Goal: Check status: Check status

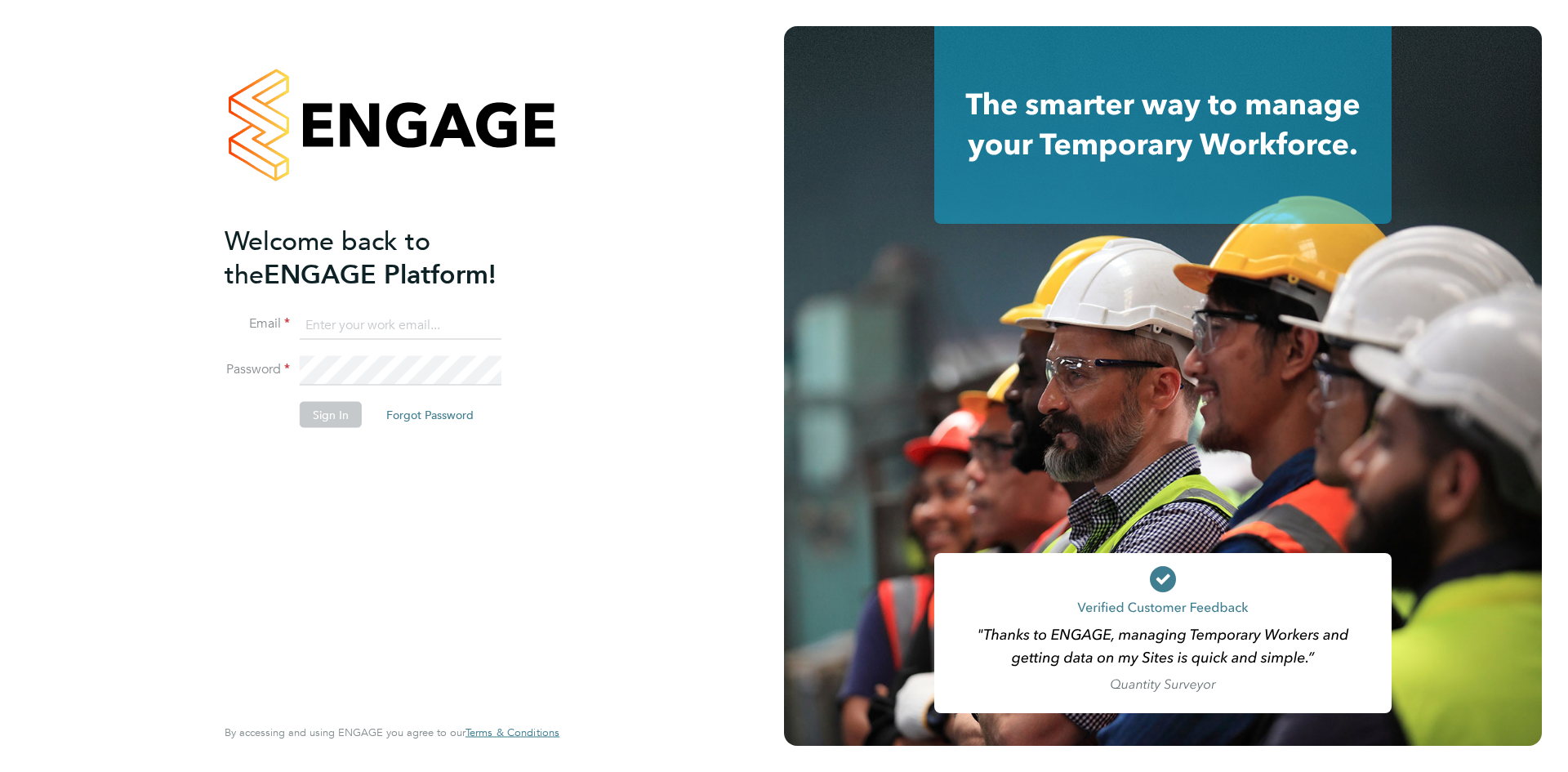
type input "[PERSON_NAME][EMAIL_ADDRESS][PERSON_NAME][DOMAIN_NAME]"
click at [340, 420] on button "Sign In" at bounding box center [331, 414] width 62 height 26
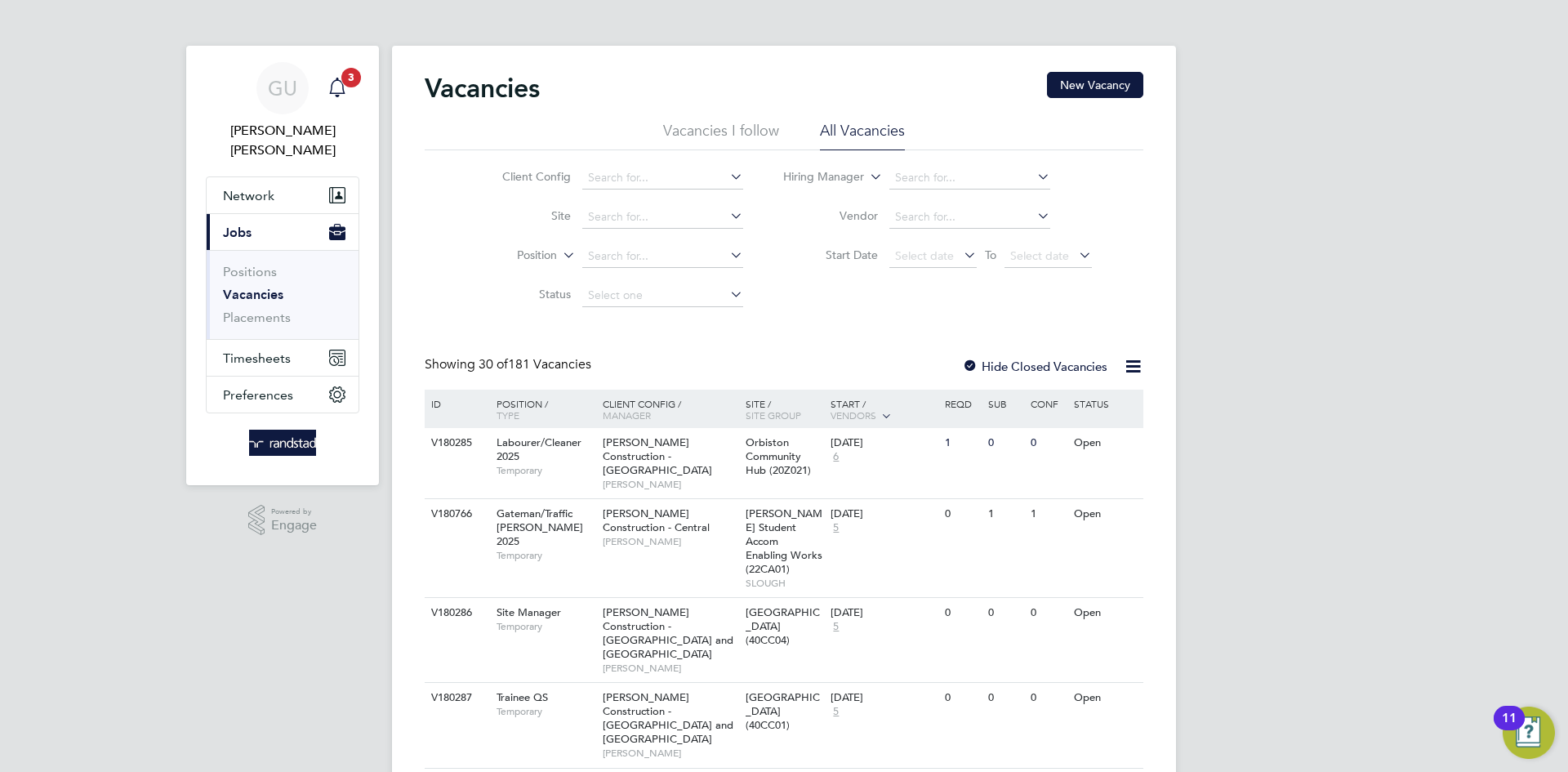
click at [348, 87] on span "3" at bounding box center [350, 77] width 20 height 20
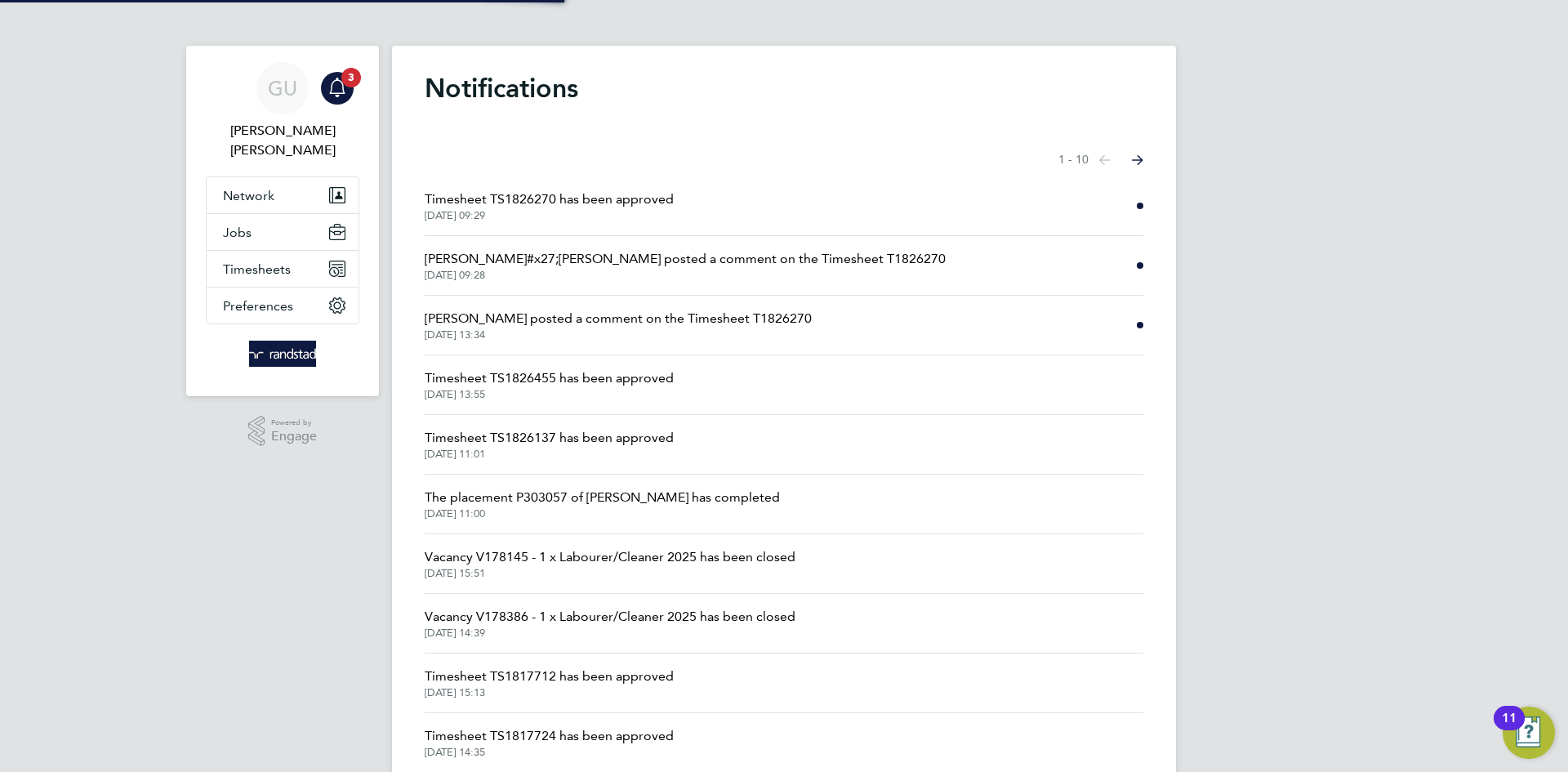
click at [628, 204] on span "Timesheet TS1826270 has been approved" at bounding box center [549, 199] width 249 height 20
click at [768, 266] on span "Nick O&#x27;Shea posted a comment on the Timesheet T1826270" at bounding box center [684, 259] width 520 height 20
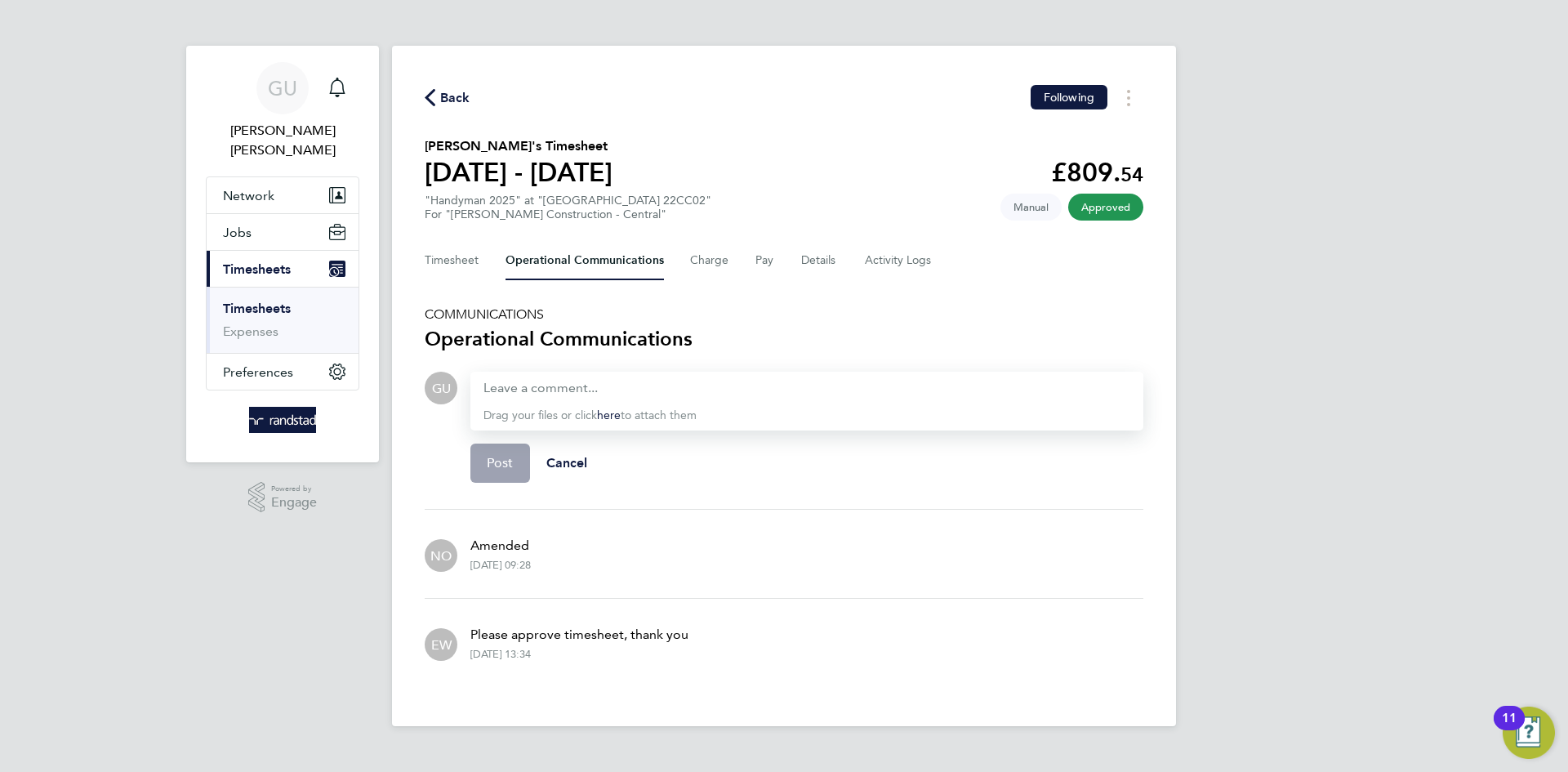
click at [440, 107] on span "Back" at bounding box center [455, 97] width 30 height 20
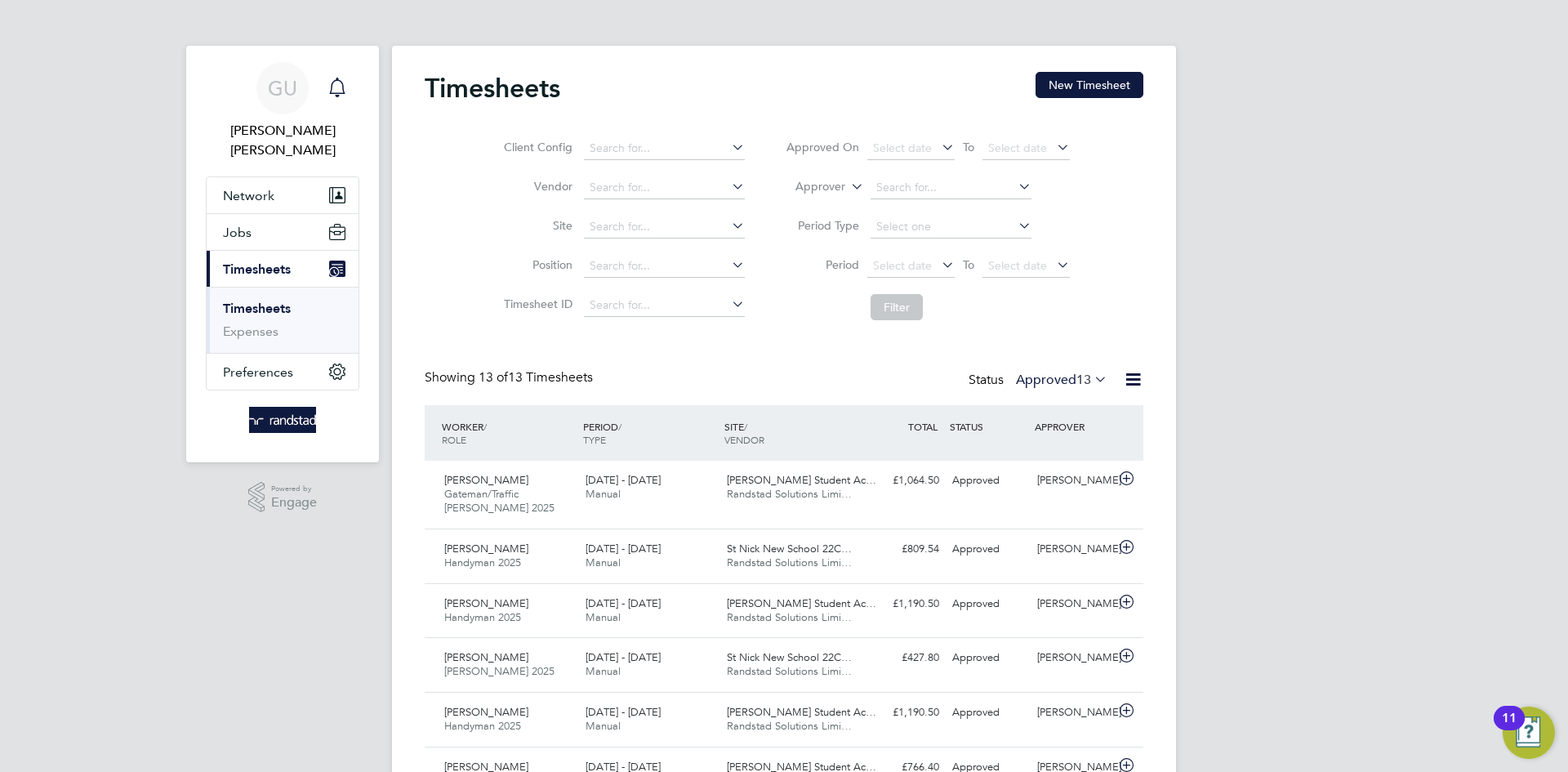
click at [350, 87] on div "Main navigation" at bounding box center [337, 88] width 33 height 33
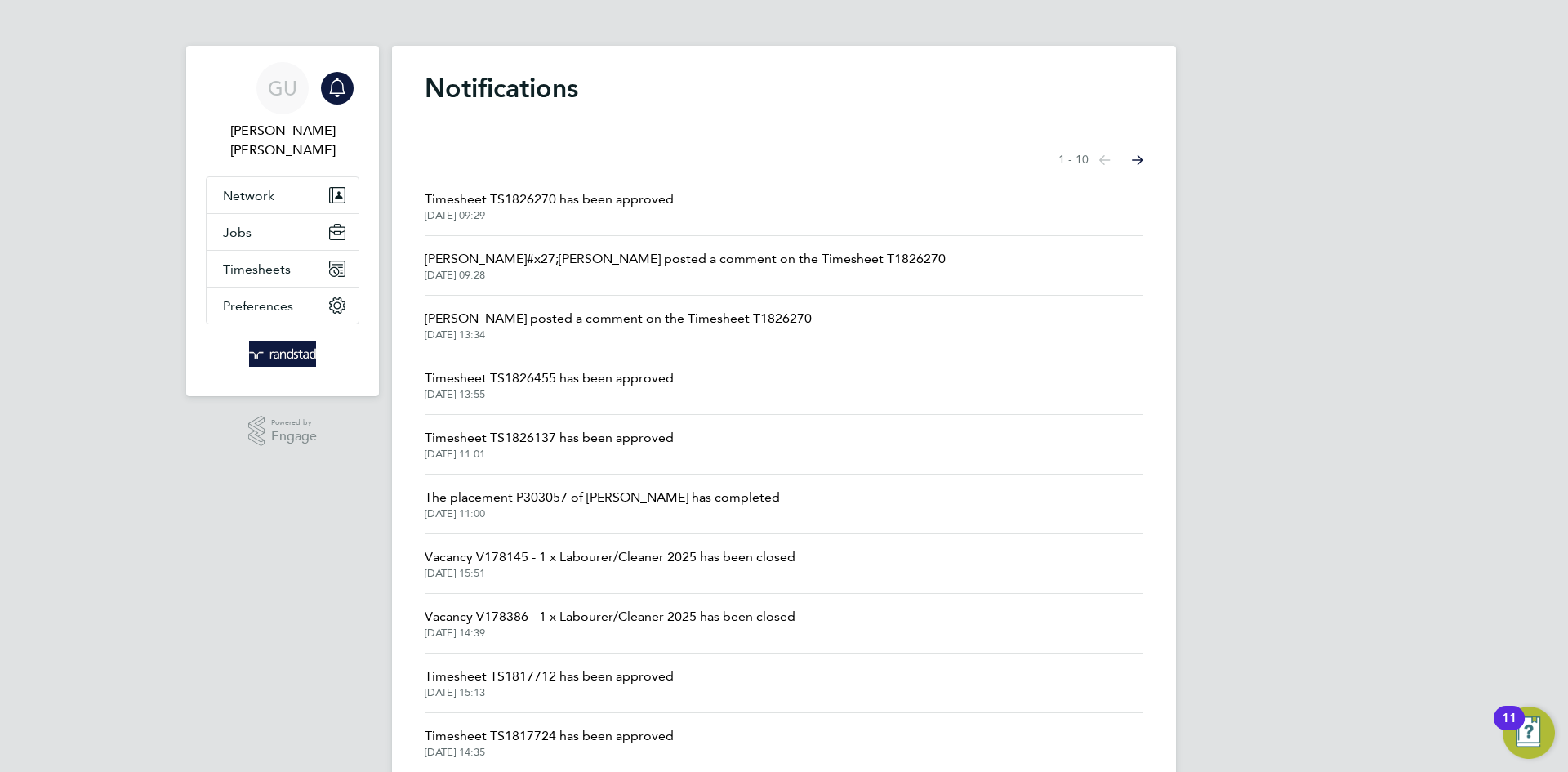
click at [741, 322] on span "Emma Wells posted a comment on the Timesheet T1826270" at bounding box center [618, 318] width 387 height 20
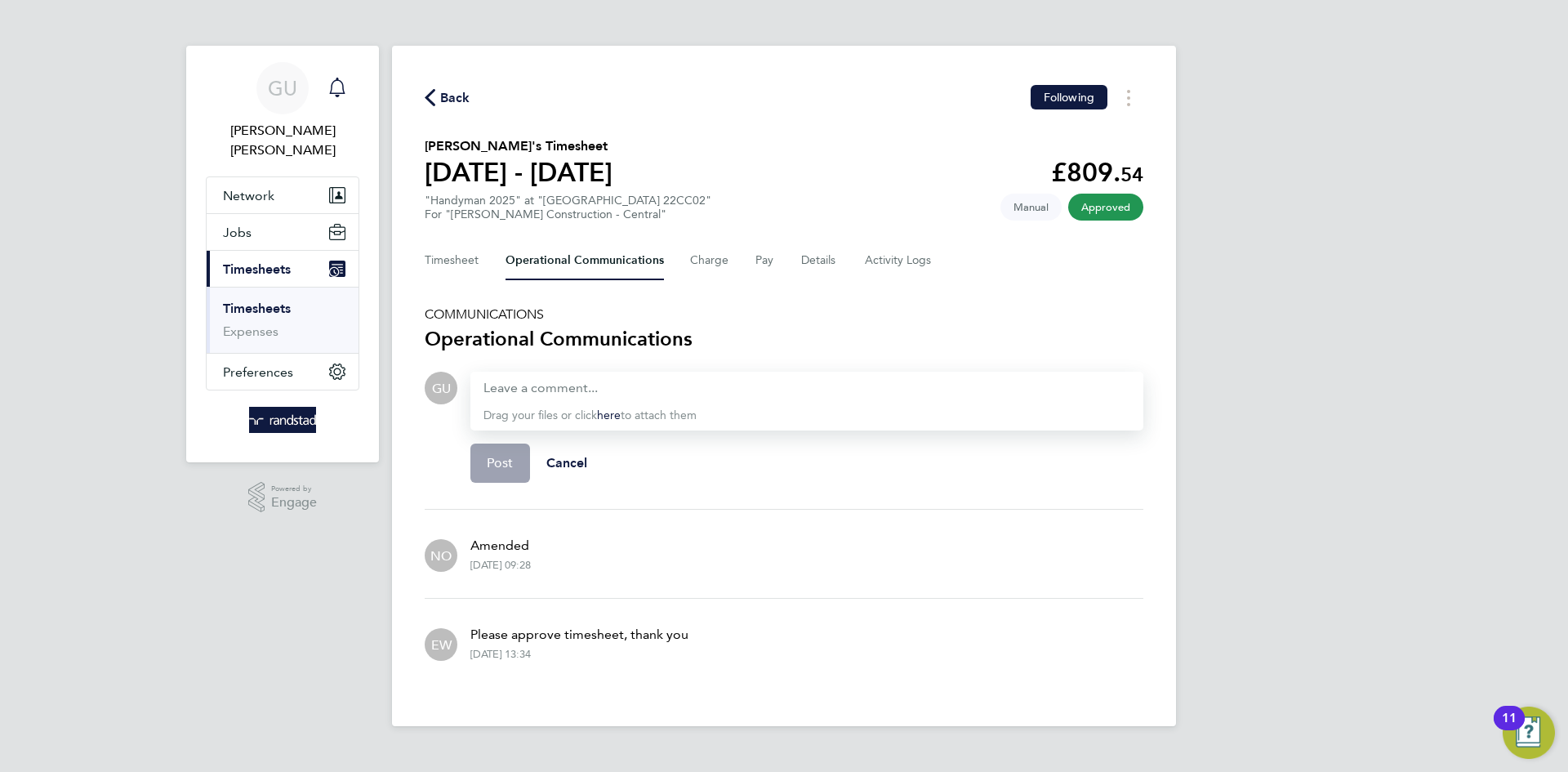
click at [336, 82] on icon "Main navigation" at bounding box center [337, 87] width 20 height 20
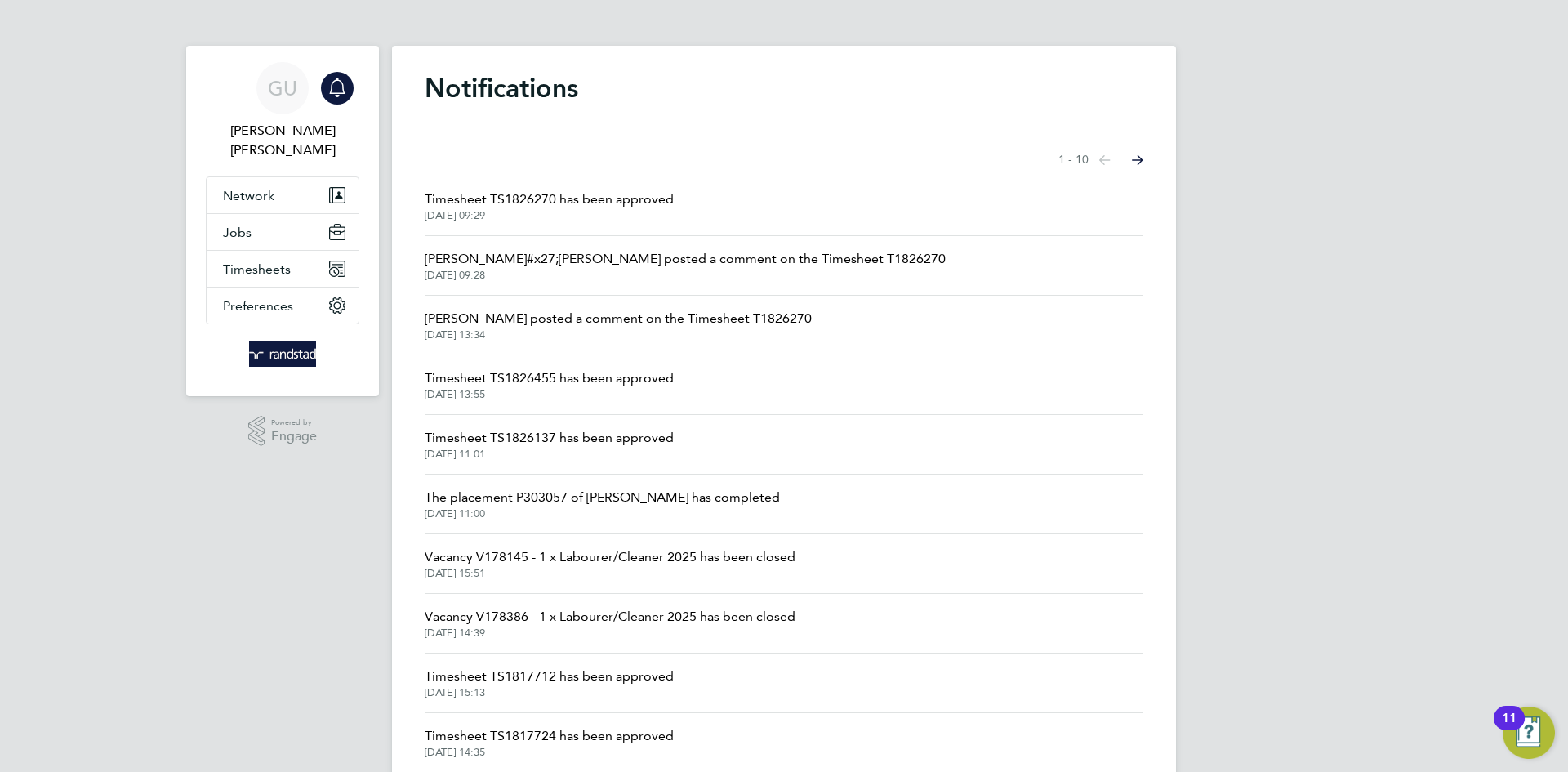
click at [592, 381] on span "Timesheet TS1826455 has been approved" at bounding box center [549, 378] width 249 height 20
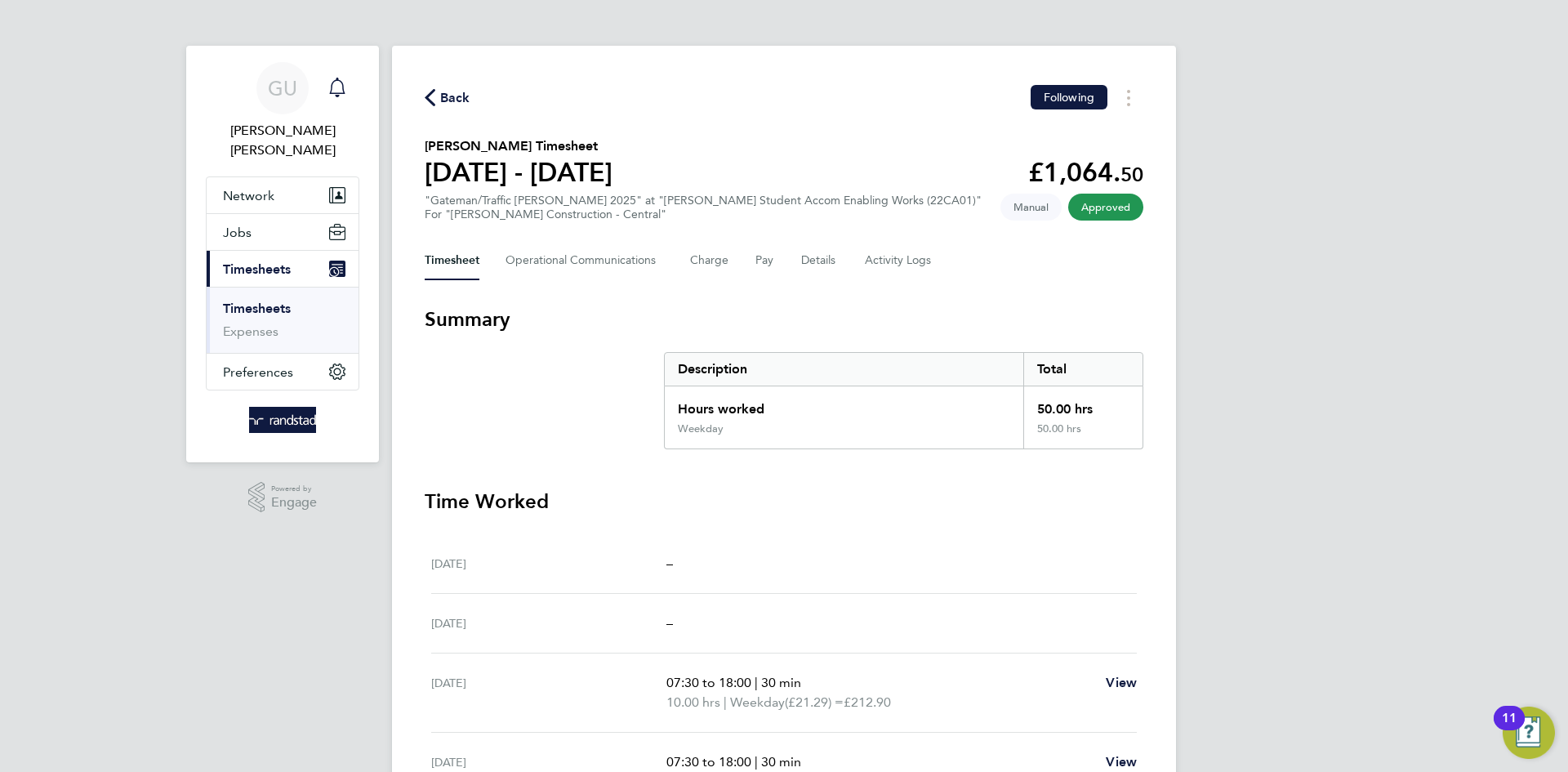
click at [334, 79] on icon "Main navigation" at bounding box center [337, 87] width 20 height 20
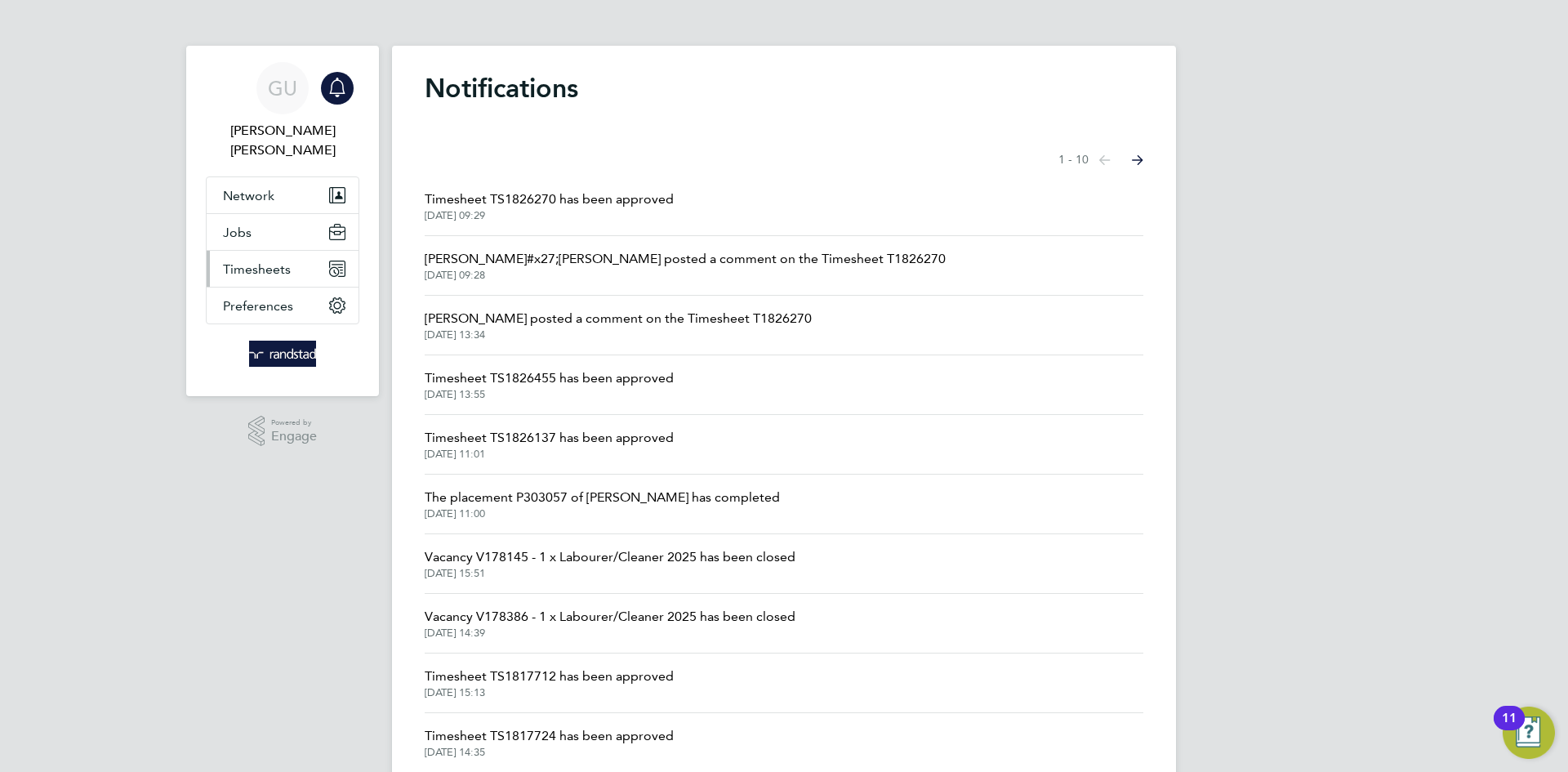
click at [256, 262] on span "Timesheets" at bounding box center [257, 269] width 68 height 15
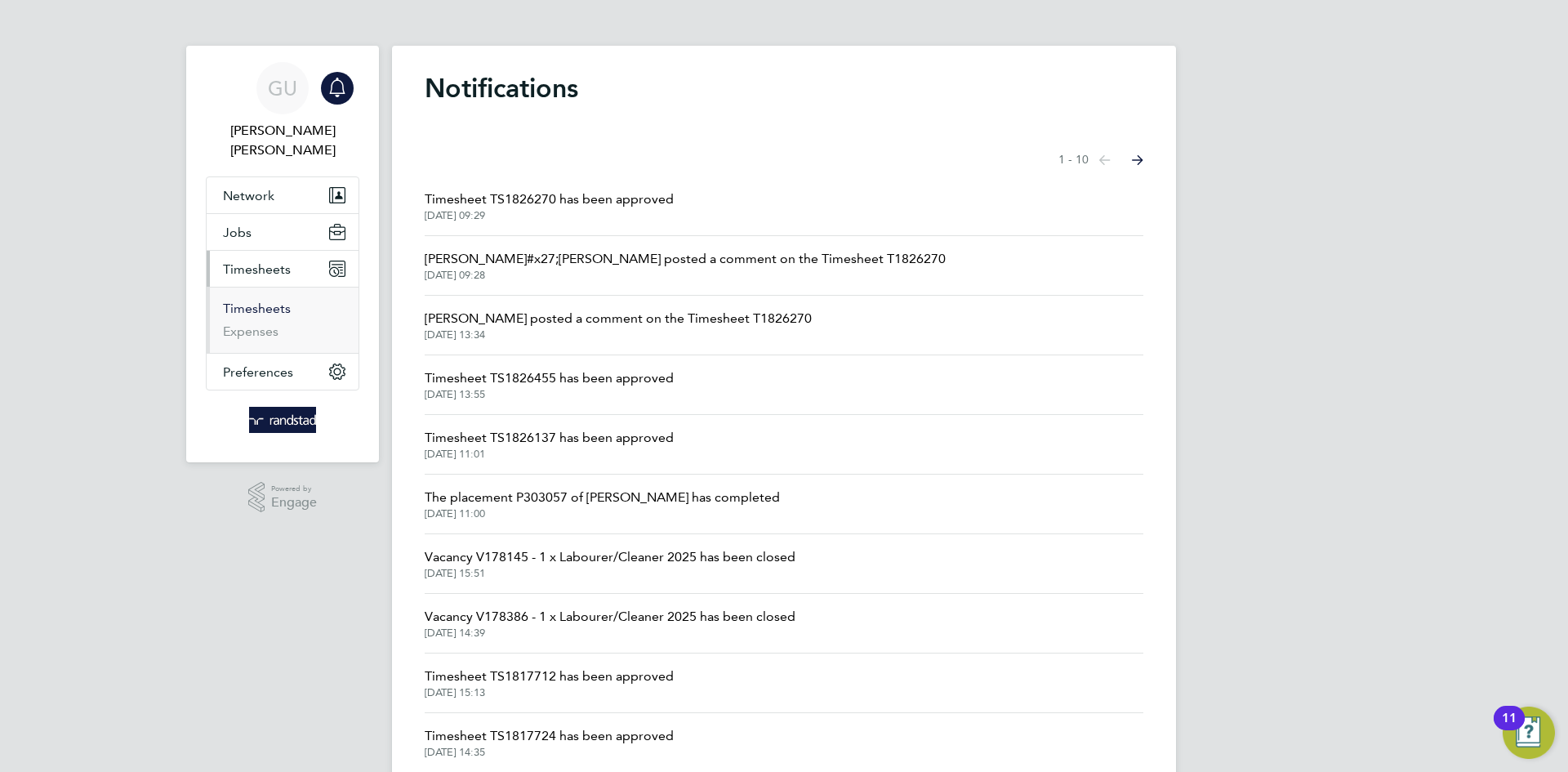
click at [273, 300] on link "Timesheets" at bounding box center [257, 308] width 68 height 15
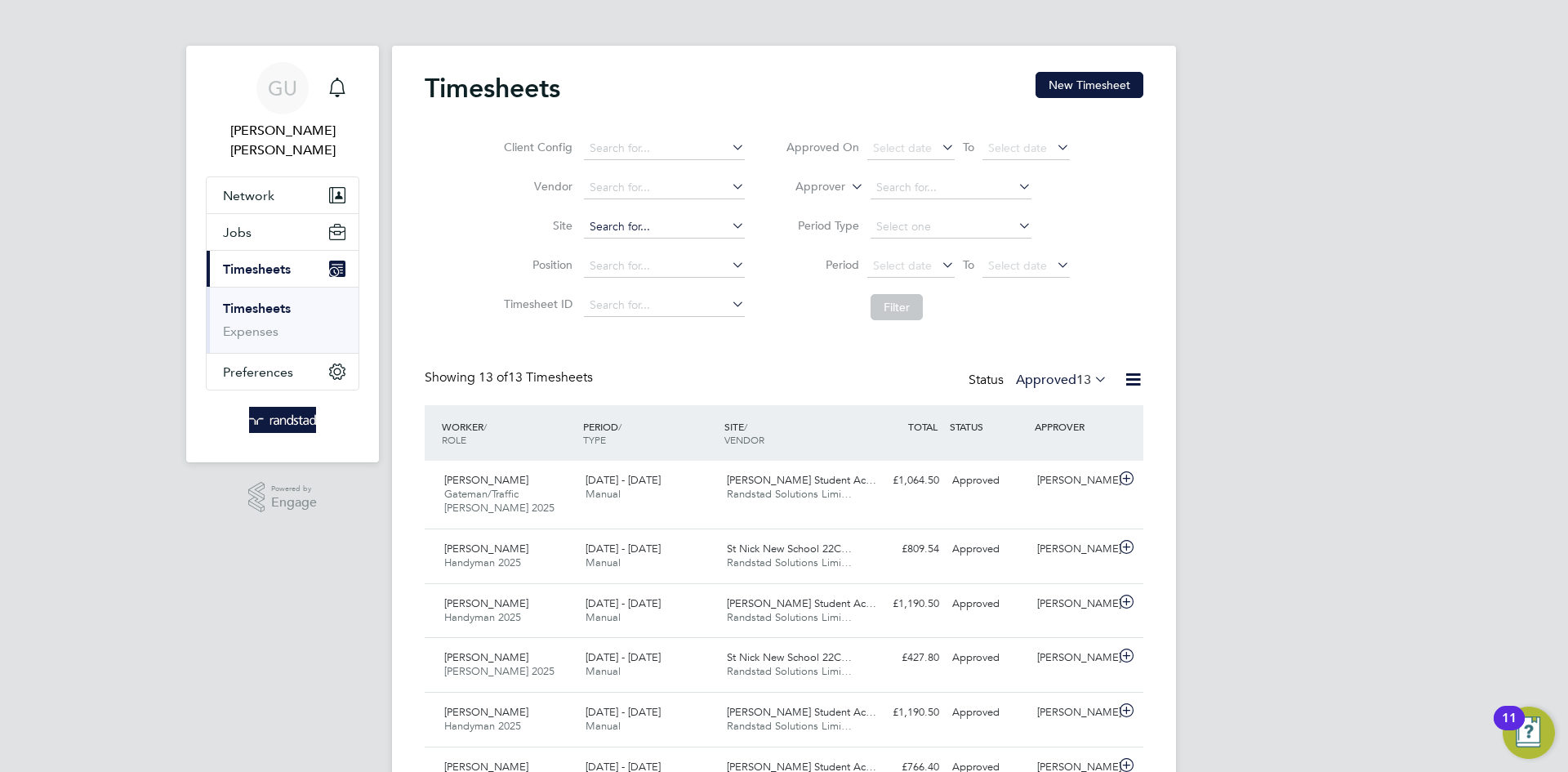
click at [632, 224] on input at bounding box center [664, 227] width 161 height 23
click at [646, 260] on li "Thames Water Pumpin g Station (22CB03)" at bounding box center [694, 270] width 226 height 22
type input "Thames Water Pumping Station (22CB03)"
click at [804, 352] on div "Timesheets New Timesheet Client Config Vendor Site Thames Water Pumping Station…" at bounding box center [783, 627] width 719 height 1111
click at [1069, 382] on label "Approved 13" at bounding box center [1061, 379] width 92 height 16
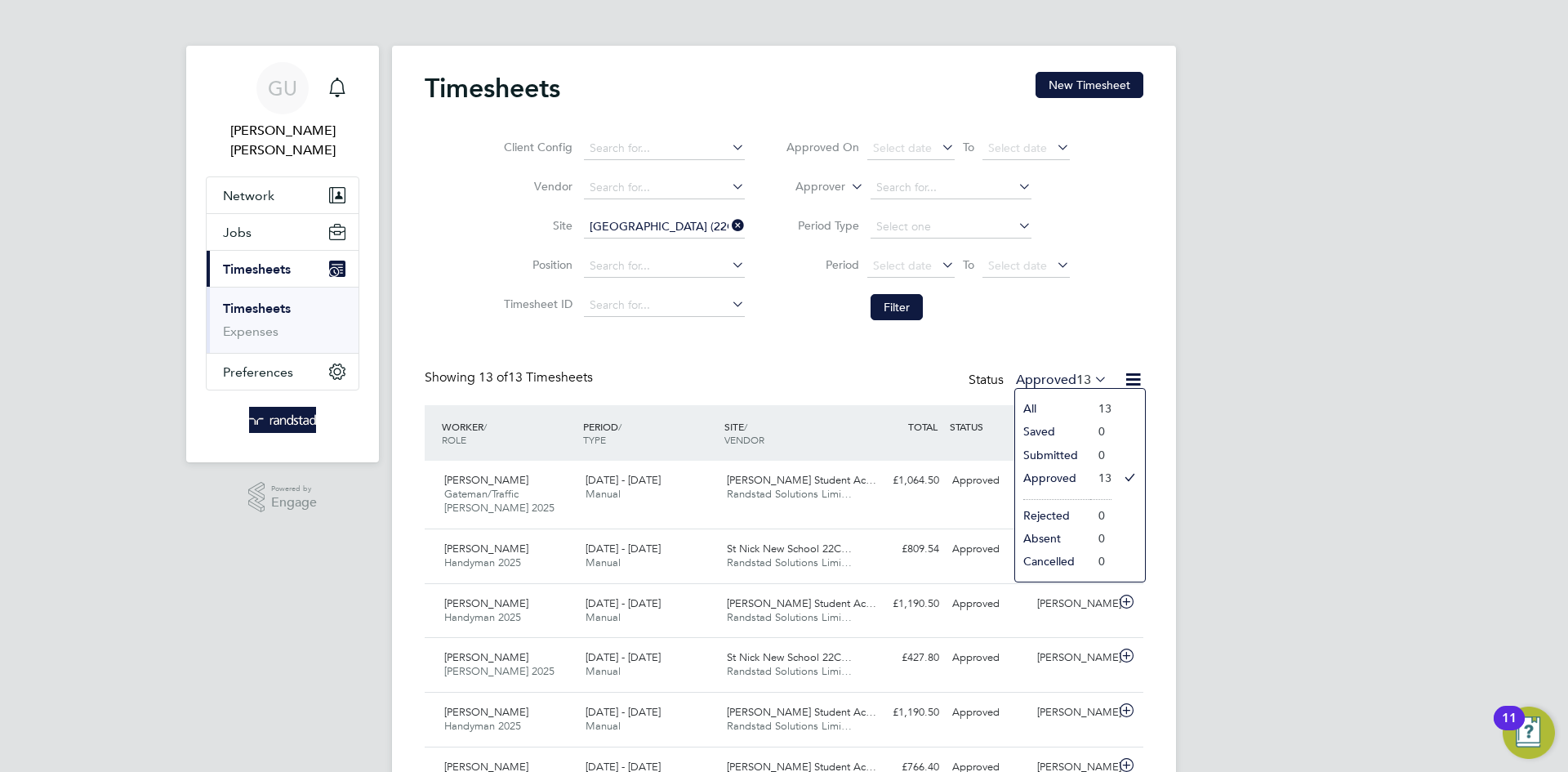
click at [1239, 442] on div "GU Georgina Ulysses Notifications Applications: Network Businesses Sites Worker…" at bounding box center [784, 621] width 1568 height 1243
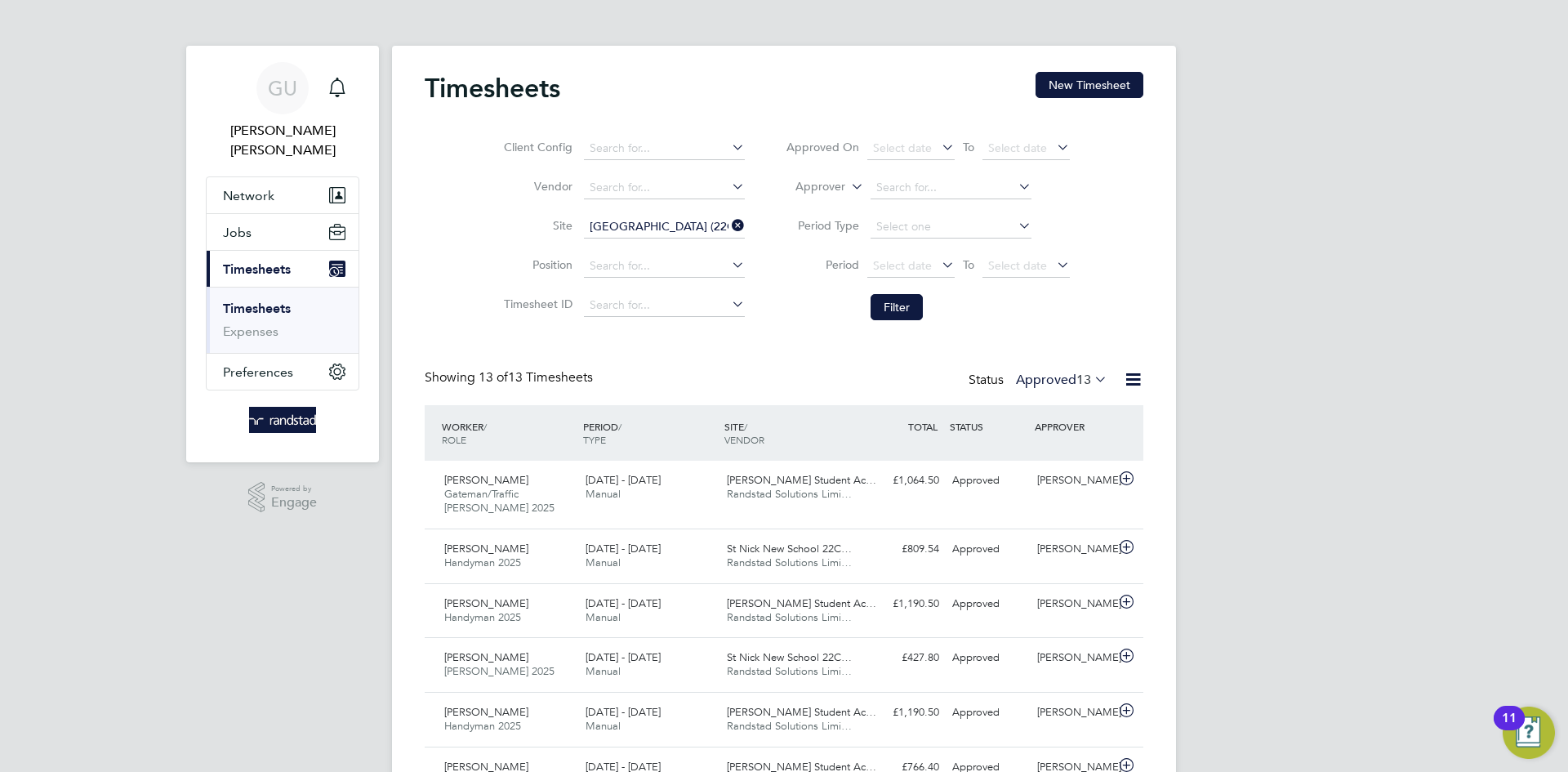
click at [1239, 442] on div "GU Georgina Ulysses Notifications Applications: Network Businesses Sites Worker…" at bounding box center [784, 621] width 1568 height 1243
click at [894, 307] on button "Filter" at bounding box center [895, 307] width 52 height 26
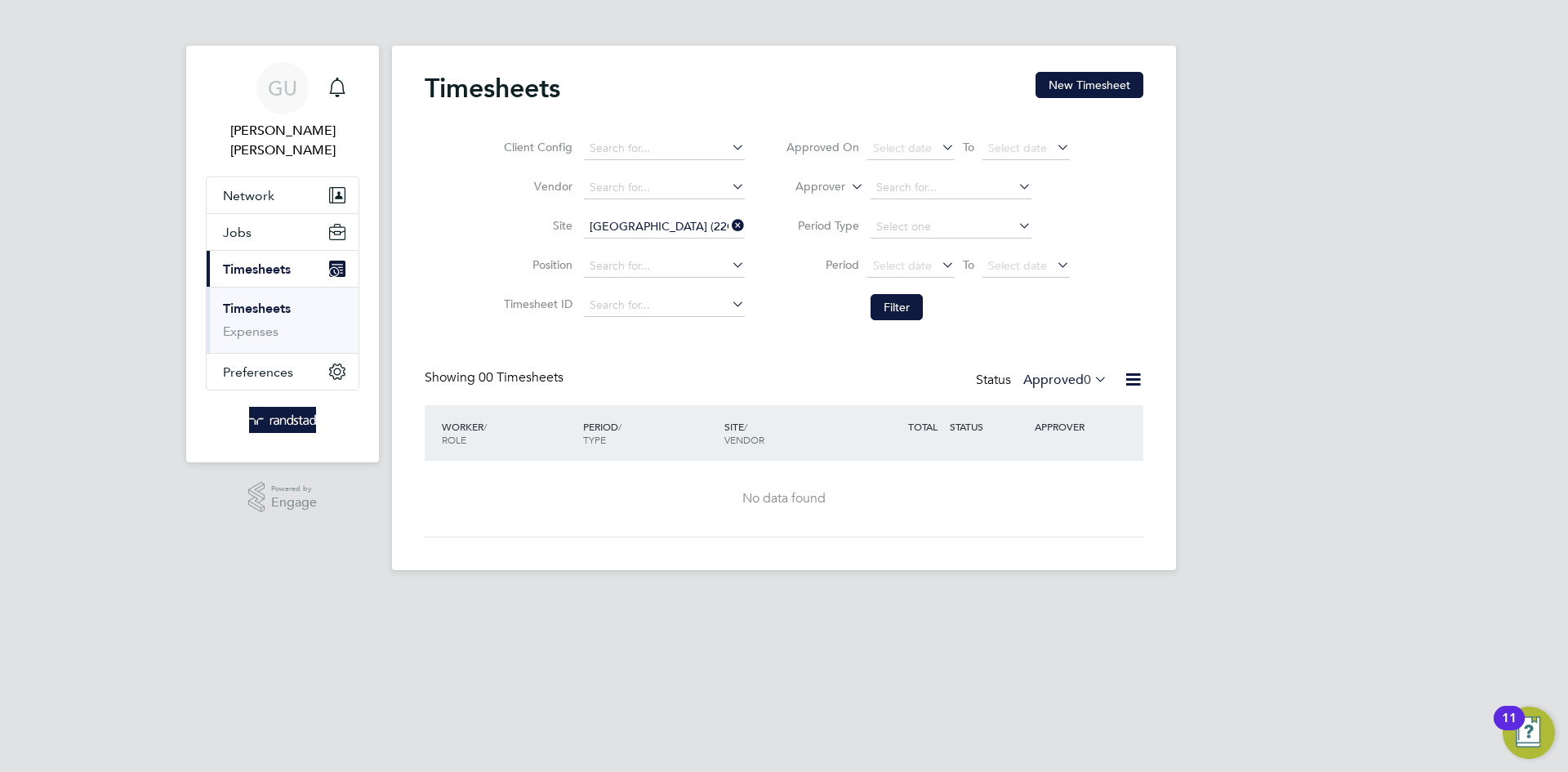
click at [1032, 380] on label "Approved 0" at bounding box center [1065, 379] width 84 height 16
click at [1048, 401] on li "All" at bounding box center [1064, 408] width 76 height 23
click at [1068, 379] on label "All 0" at bounding box center [1087, 379] width 39 height 16
click at [1116, 478] on li "Approved" at bounding box center [1084, 478] width 76 height 23
click at [1083, 371] on span "0" at bounding box center [1087, 379] width 8 height 16
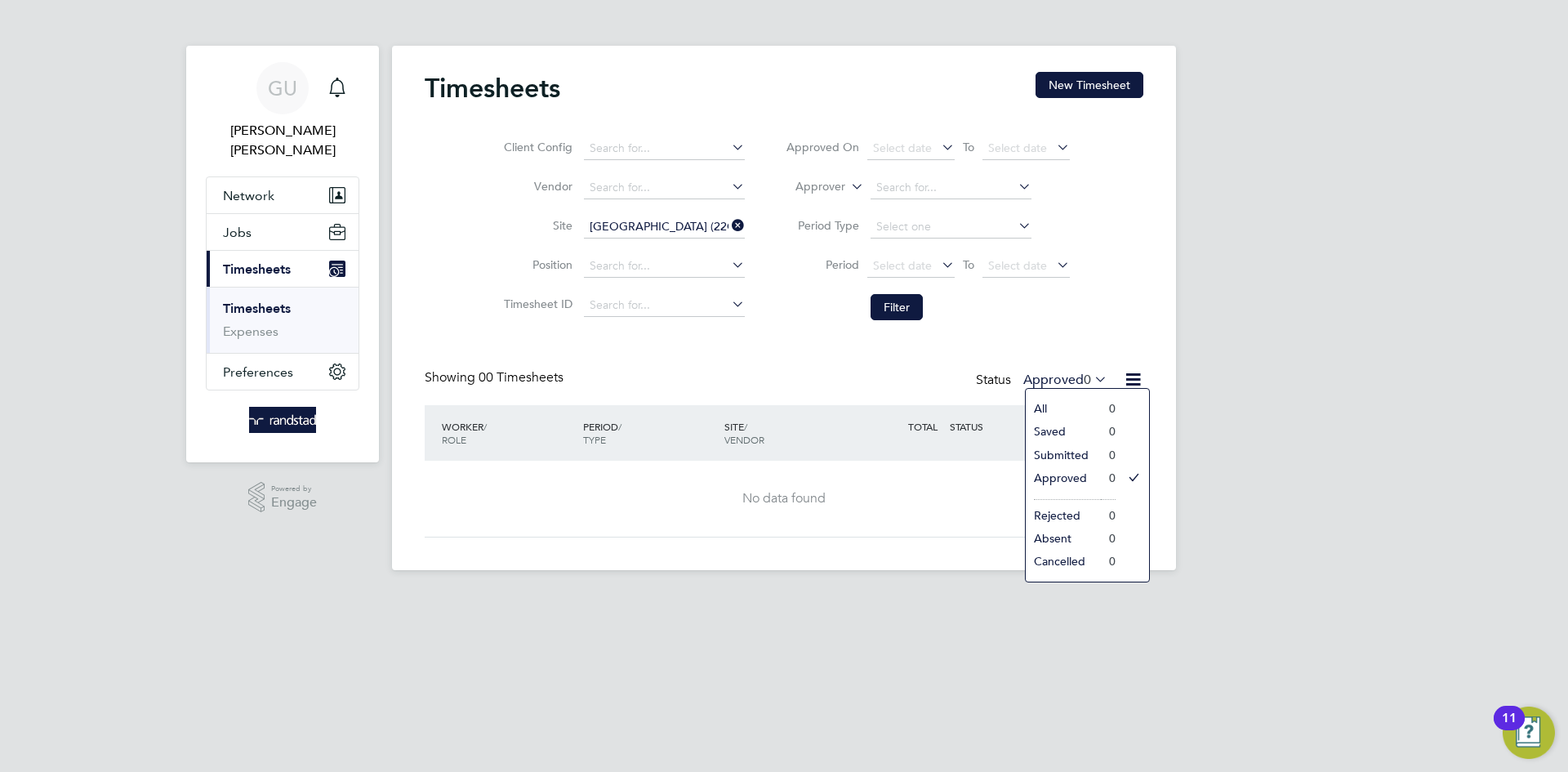
click at [1312, 596] on html "GU Georgina Ulysses Notifications Applications: Network Businesses Sites Worker…" at bounding box center [784, 298] width 1568 height 596
click at [728, 224] on icon at bounding box center [728, 225] width 0 height 23
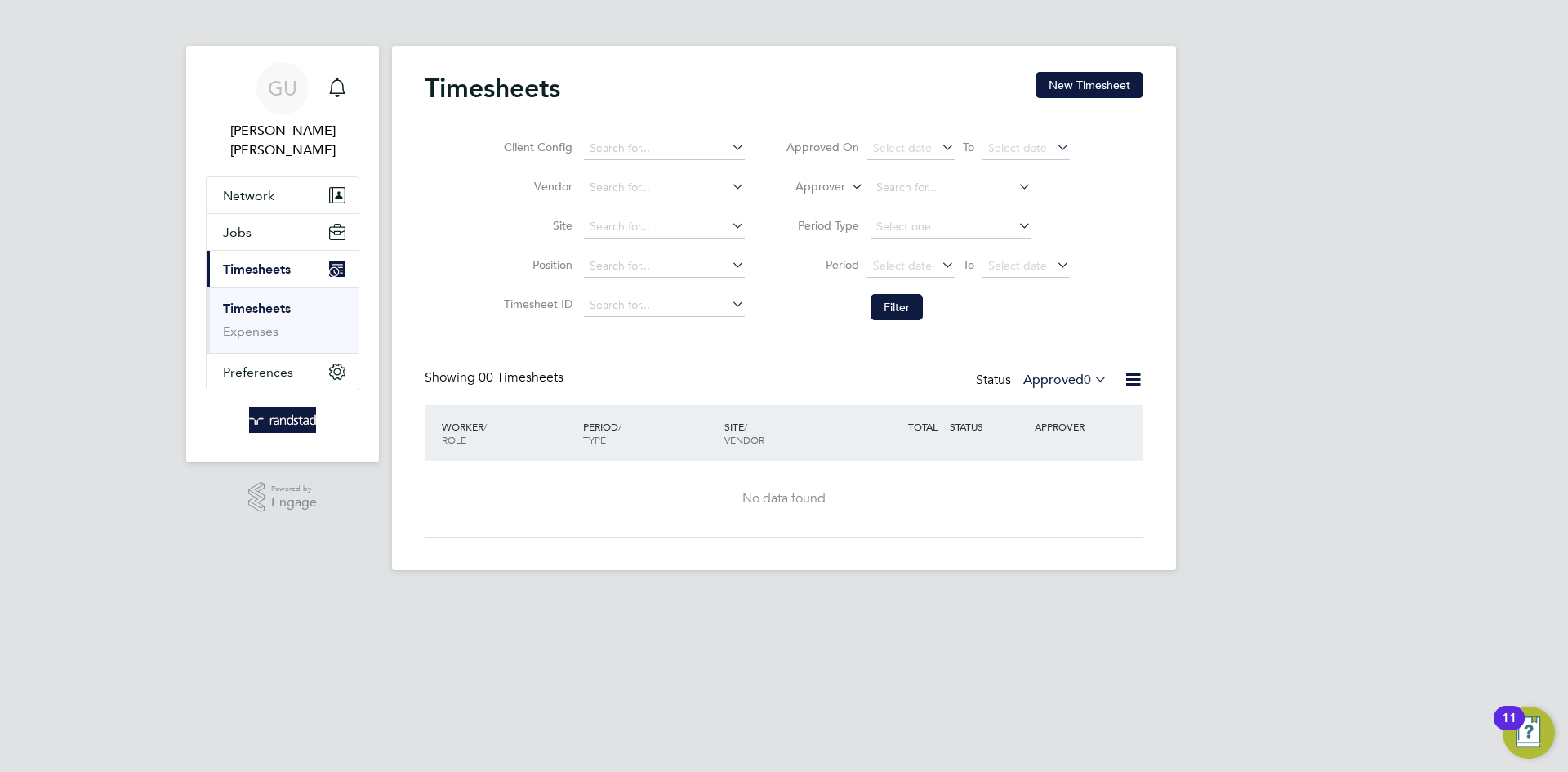
click at [656, 214] on li "Site" at bounding box center [622, 227] width 286 height 39
click at [643, 224] on input at bounding box center [664, 227] width 161 height 23
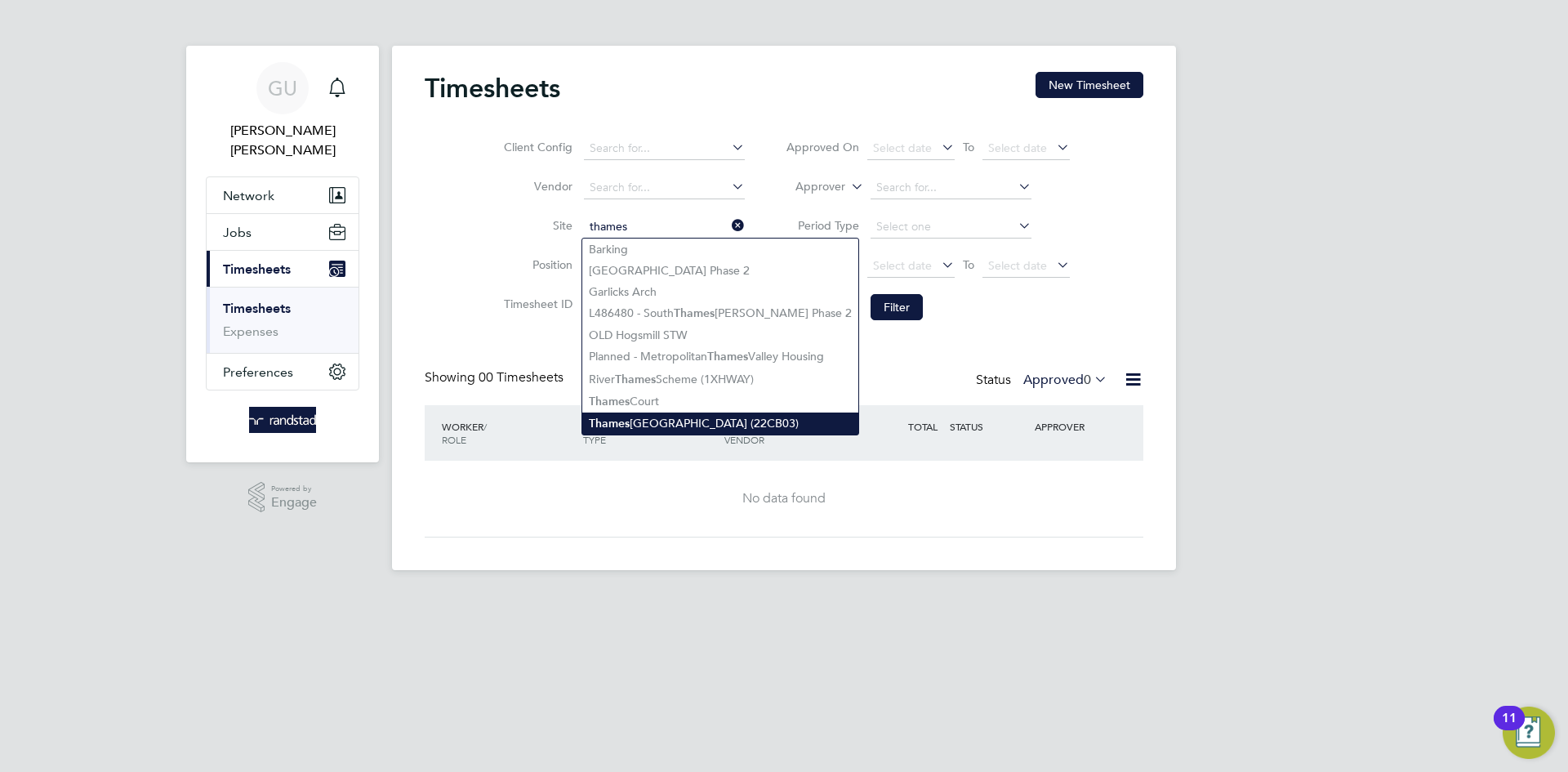
click at [671, 419] on li "Thames Water Pumping Station (22CB03)" at bounding box center [720, 423] width 276 height 22
type input "Thames Water Pumping Station (22CB03)"
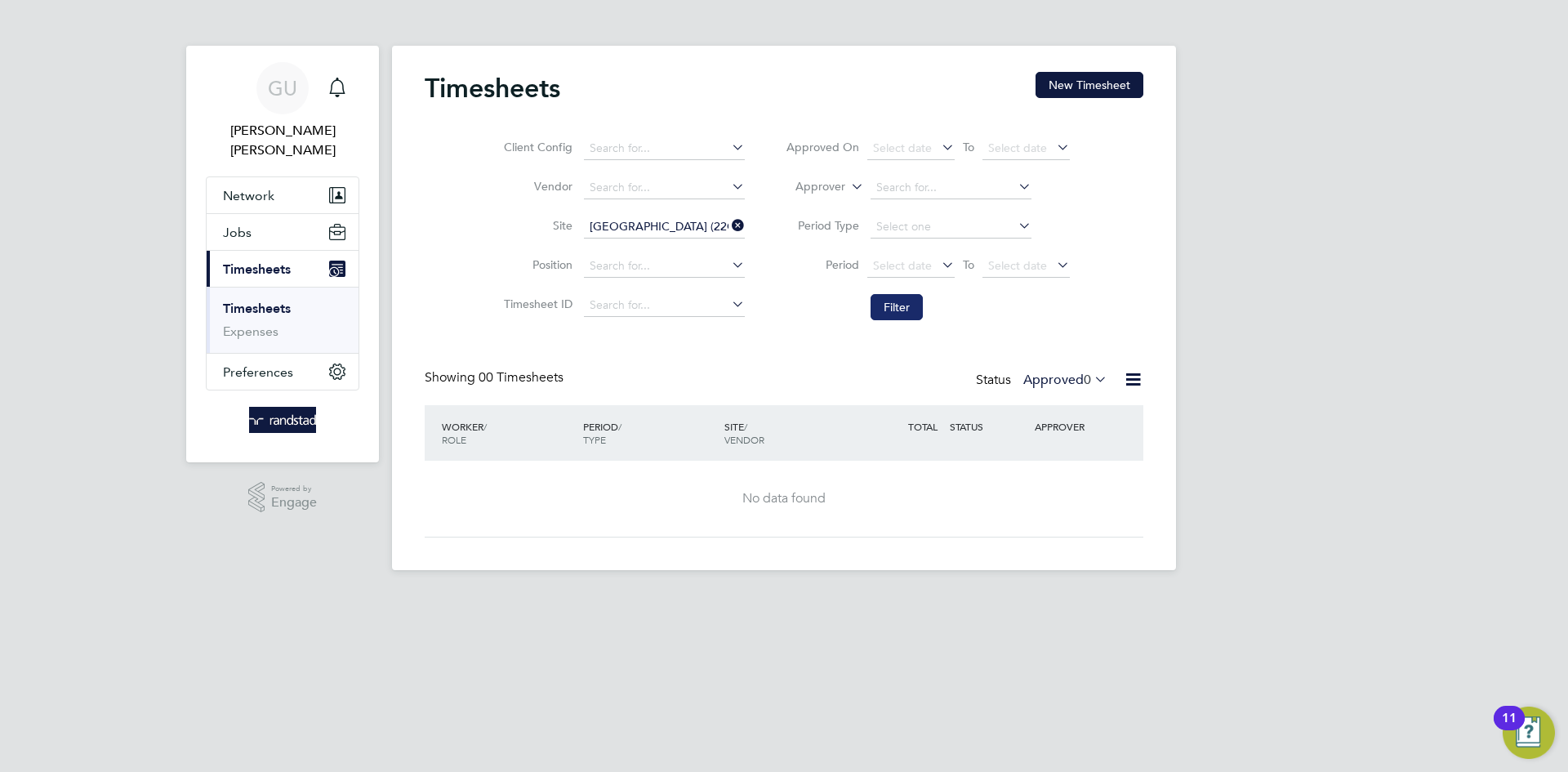
click at [915, 316] on button "Filter" at bounding box center [895, 307] width 52 height 26
click at [929, 226] on input at bounding box center [950, 227] width 161 height 23
click at [925, 191] on input at bounding box center [950, 188] width 161 height 23
click at [1124, 197] on div "Client Config Vendor Site Thames Water Pumping Station (22CB03) Position Timesh…" at bounding box center [783, 225] width 719 height 208
click at [929, 267] on span "Select date" at bounding box center [902, 266] width 59 height 15
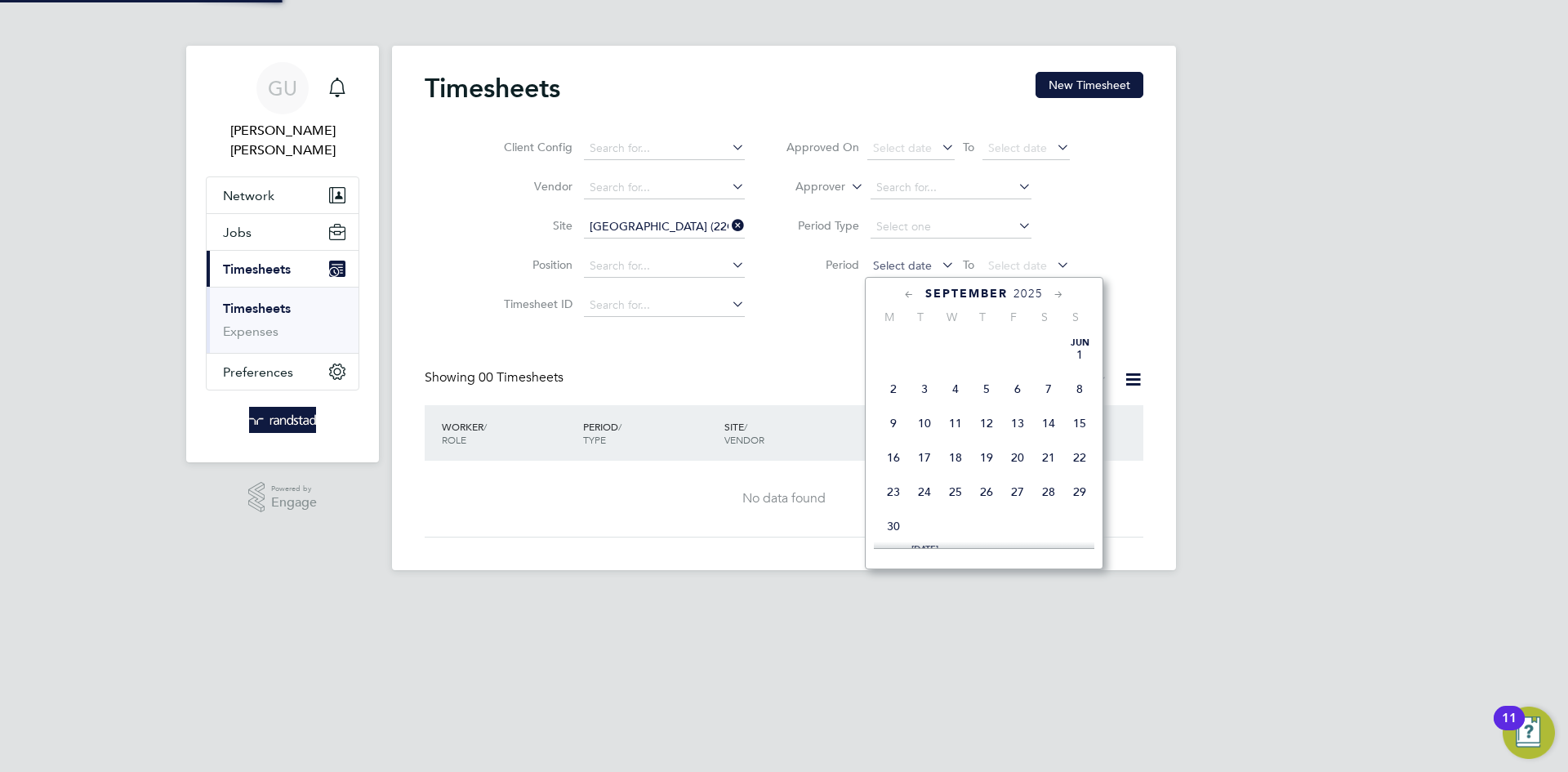
scroll to position [617, 0]
click at [1043, 266] on span "Select date" at bounding box center [1017, 266] width 59 height 15
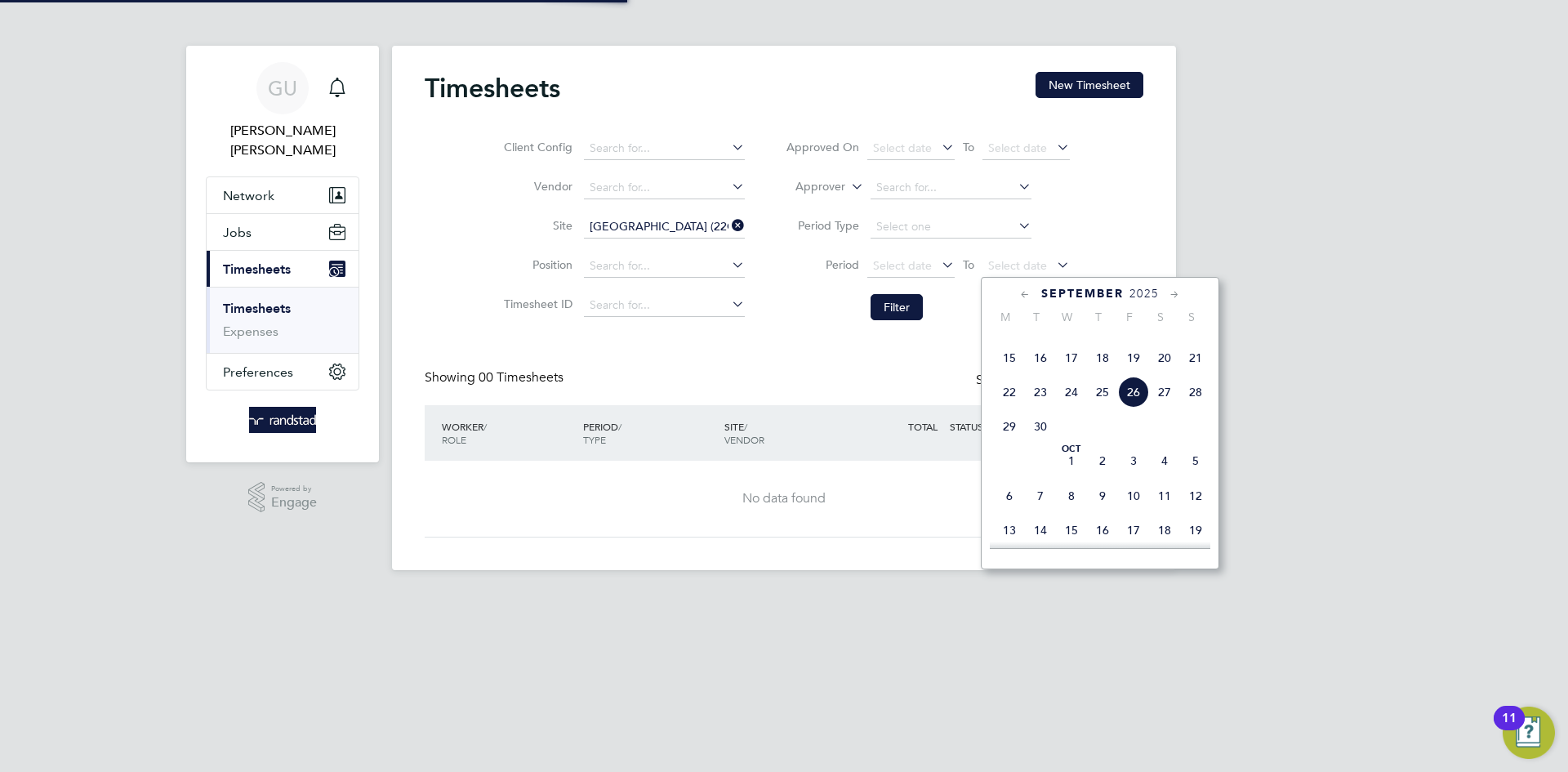
click at [1139, 373] on span "19" at bounding box center [1133, 357] width 31 height 31
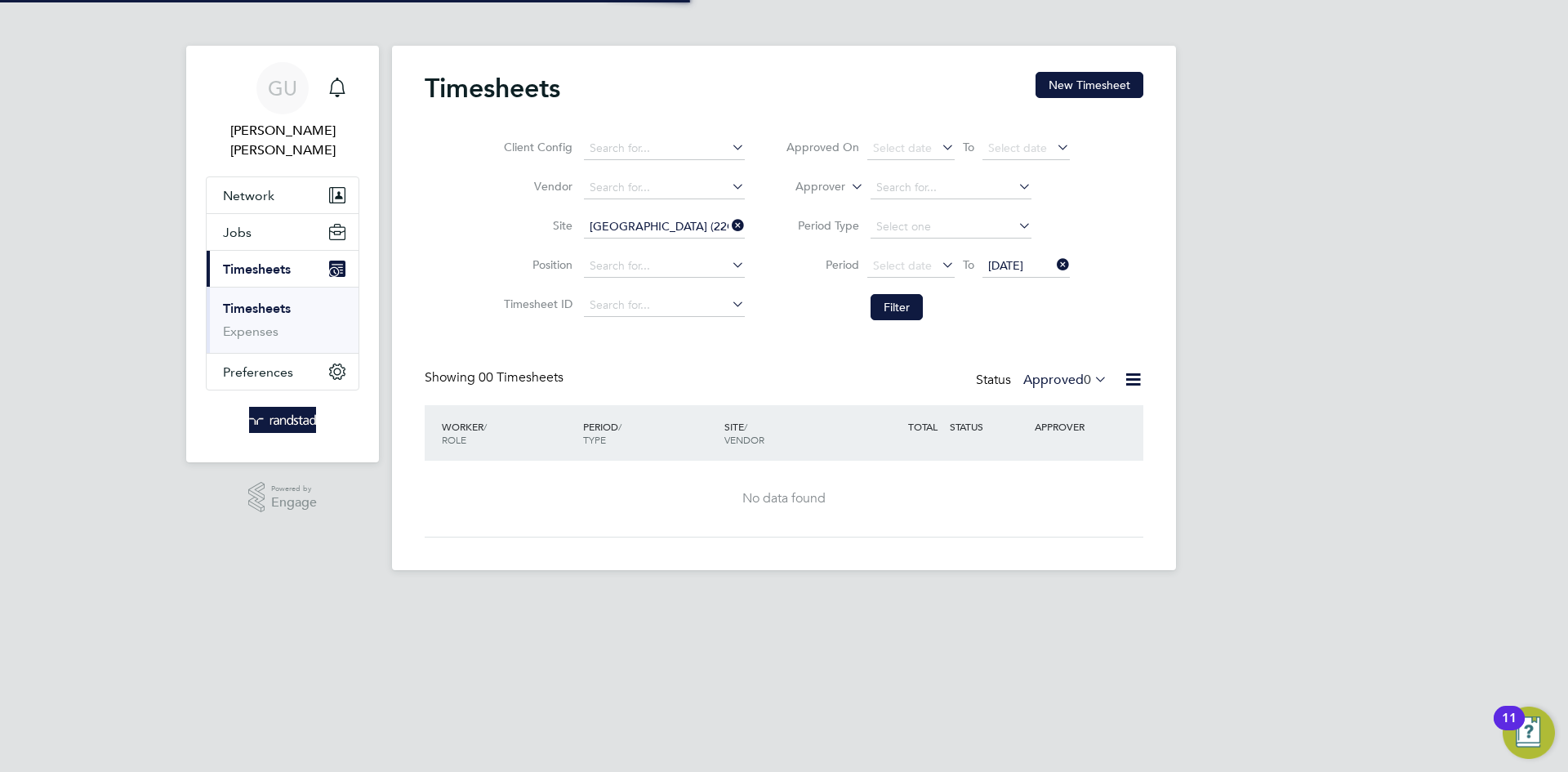
click at [1106, 317] on div "Client Config Vendor Site Thames Water Pumping Station (22CB03) Position Timesh…" at bounding box center [783, 225] width 719 height 208
click at [918, 239] on li "Period Type" at bounding box center [928, 227] width 325 height 39
click at [936, 267] on span "Select date" at bounding box center [911, 266] width 87 height 22
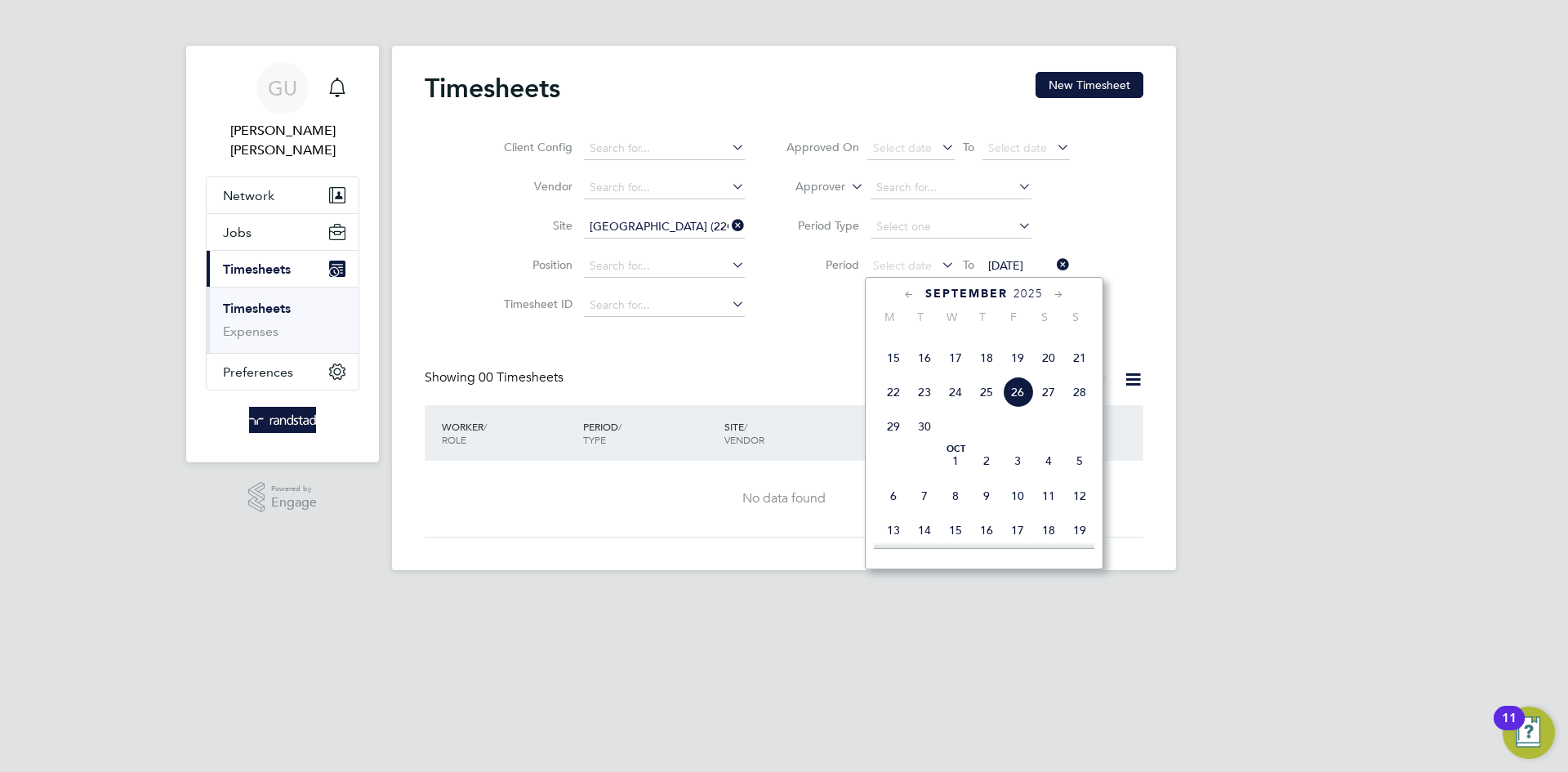
click at [1016, 339] on span "12" at bounding box center [1017, 323] width 31 height 31
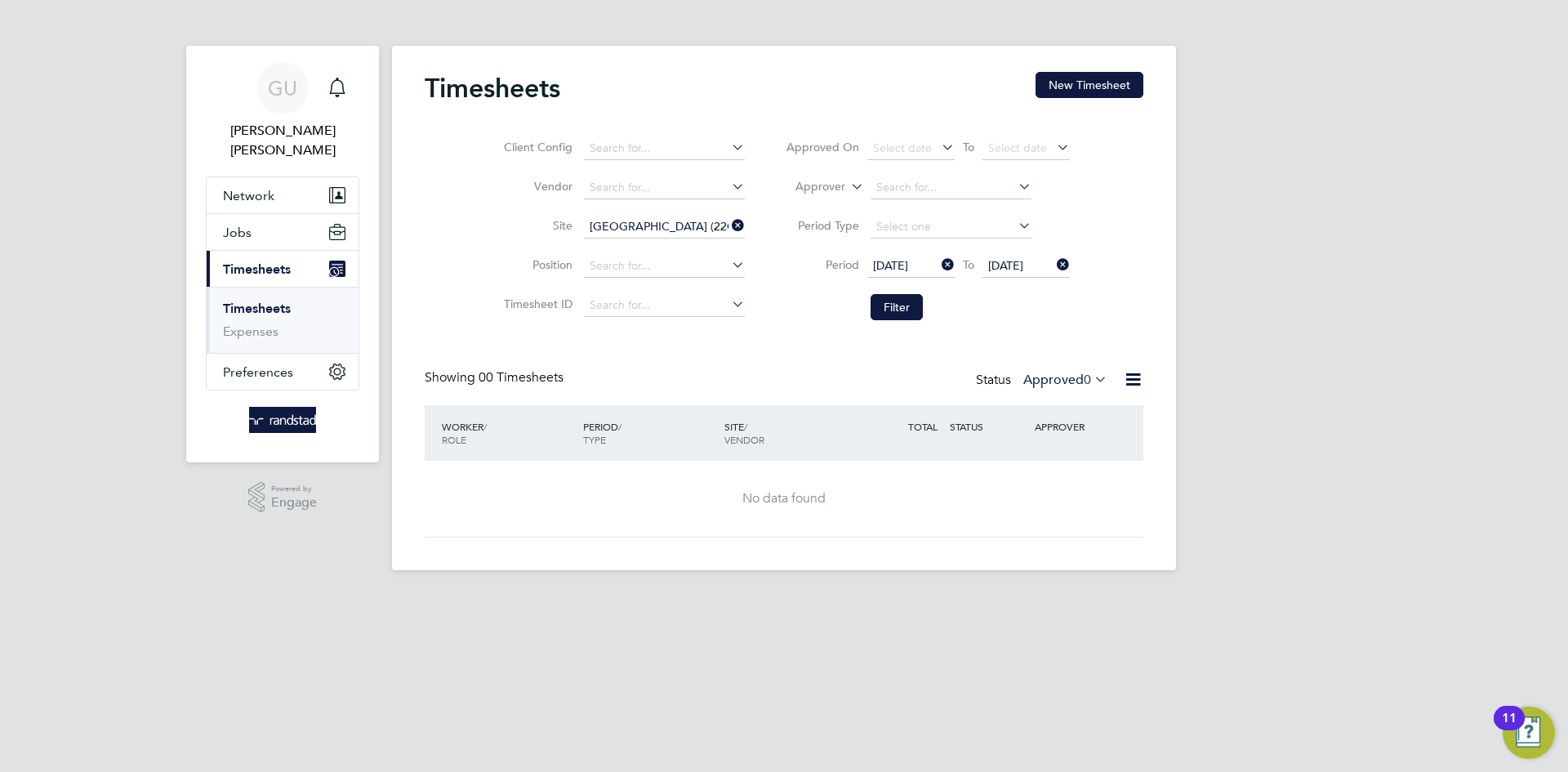
click at [1116, 325] on div "Client Config Vendor Site Thames Water Pumping Station (22CB03) Position Timesh…" at bounding box center [783, 225] width 719 height 208
click at [900, 309] on button "Filter" at bounding box center [895, 307] width 52 height 26
click at [1091, 377] on icon at bounding box center [1091, 379] width 0 height 23
click at [1056, 411] on li "All" at bounding box center [1064, 408] width 76 height 23
click at [1131, 350] on div "Timesheets New Timesheet Client Config Vendor Site Thames Water Pumping Station…" at bounding box center [783, 304] width 719 height 466
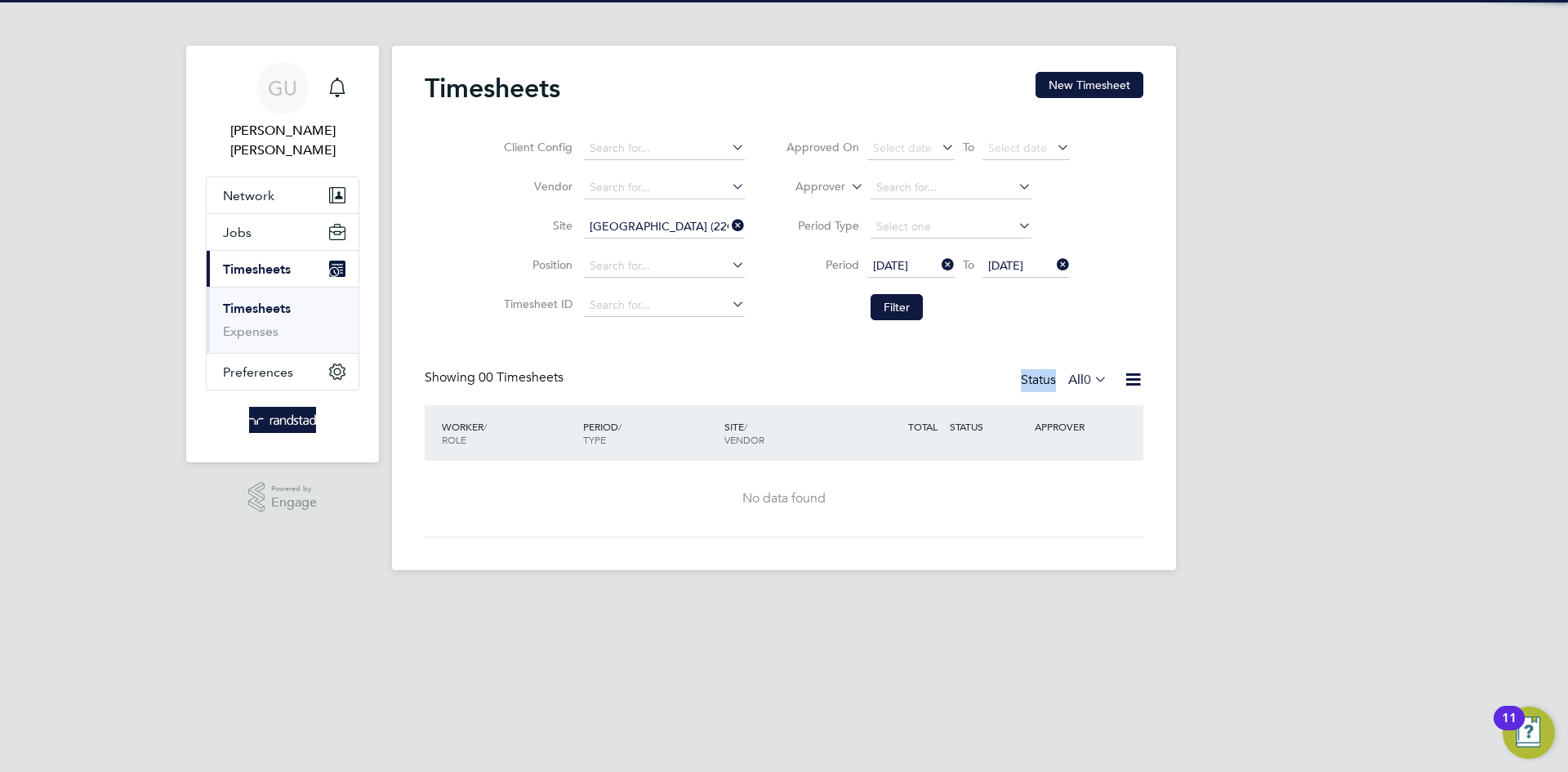
click at [1131, 350] on div "Timesheets New Timesheet Client Config Vendor Site Thames Water Pumping Station…" at bounding box center [783, 304] width 719 height 466
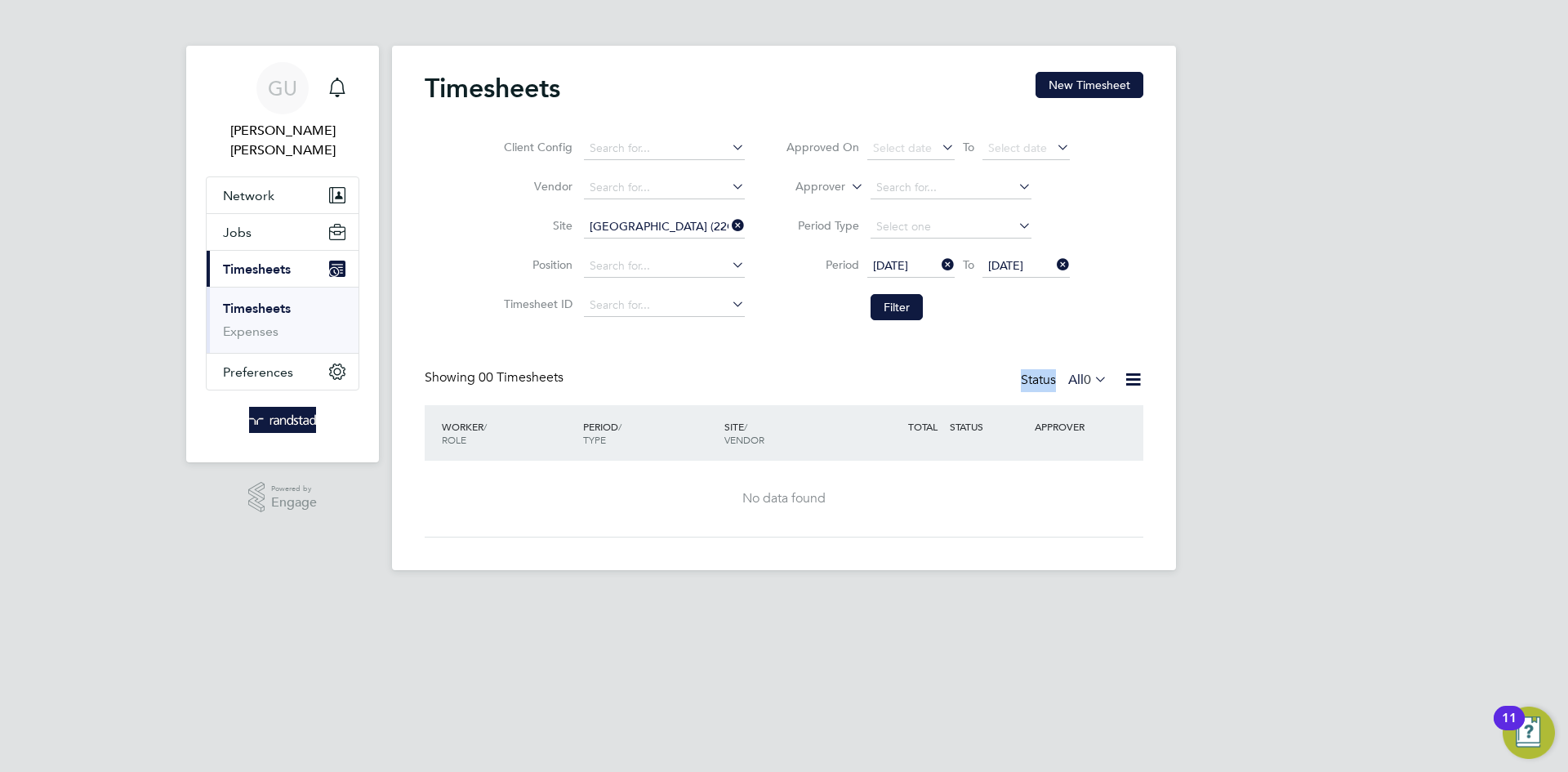
click at [1131, 350] on div "Timesheets New Timesheet Client Config Vendor Site Thames Water Pumping Station…" at bounding box center [783, 304] width 719 height 466
drag, startPoint x: 1139, startPoint y: 346, endPoint x: 1097, endPoint y: 329, distance: 45.3
click at [1133, 337] on div "Timesheets New Timesheet Client Config Vendor Site Thames Water Pumping Station…" at bounding box center [783, 304] width 719 height 466
